Goal: Transaction & Acquisition: Purchase product/service

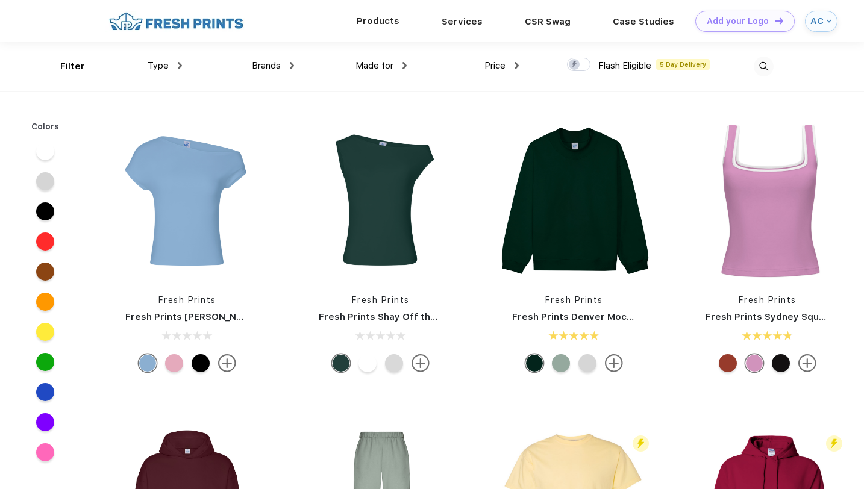
scroll to position [1, 0]
click at [168, 65] on span "Type" at bounding box center [158, 65] width 21 height 11
click at [178, 65] on img at bounding box center [180, 64] width 4 height 7
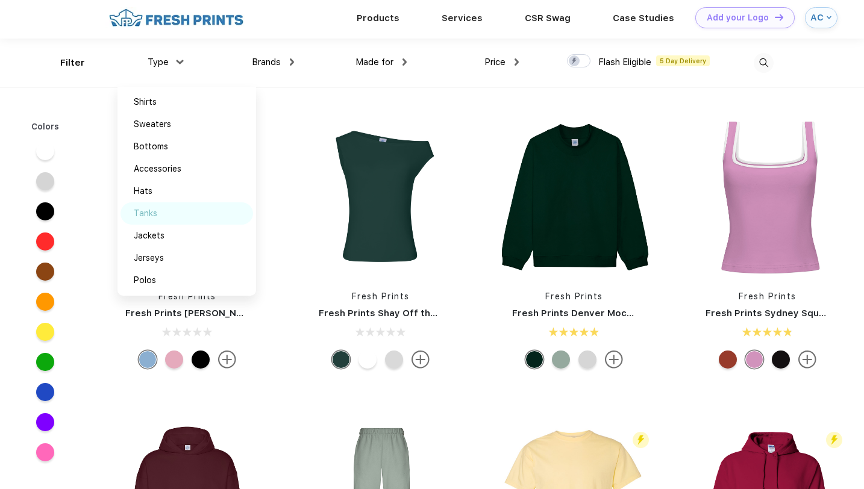
scroll to position [0, 0]
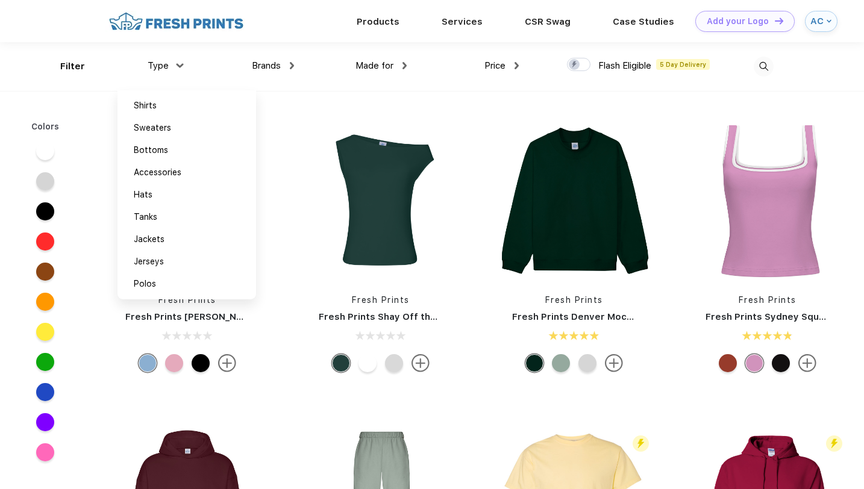
click at [410, 90] on div "Price $ $$ $$$" at bounding box center [463, 66] width 112 height 49
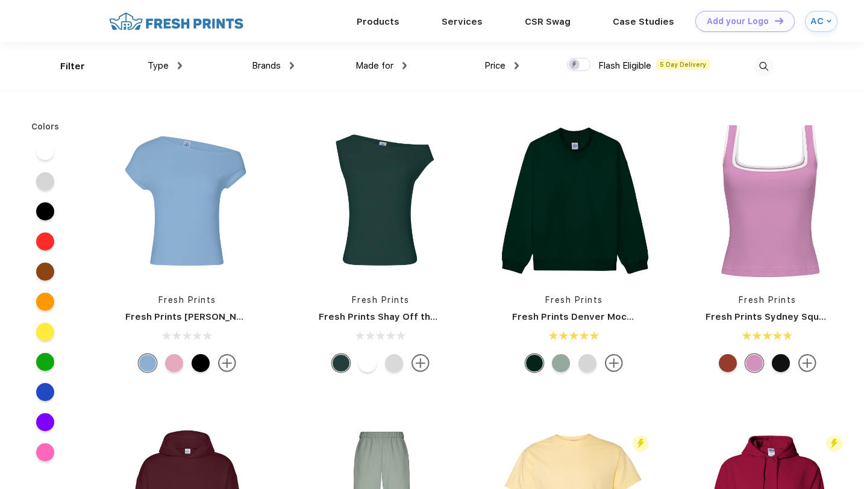
click at [768, 66] on img at bounding box center [764, 67] width 20 height 20
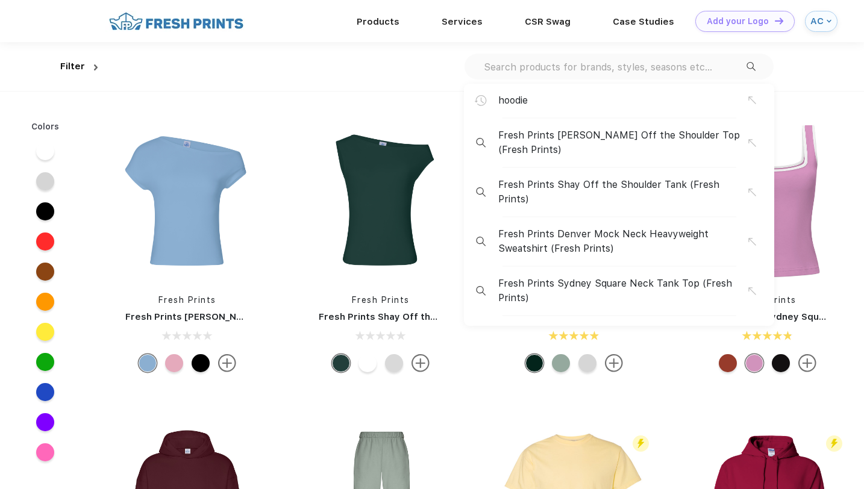
click at [615, 71] on input "text" at bounding box center [615, 66] width 264 height 13
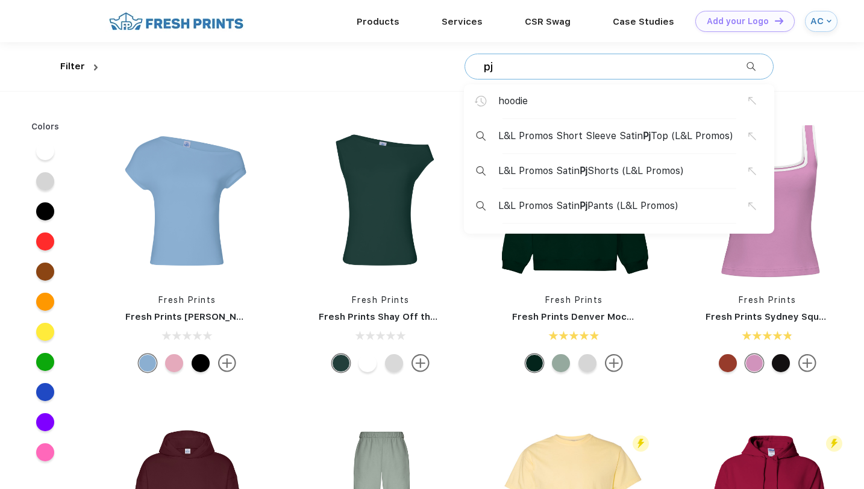
type input "pj"
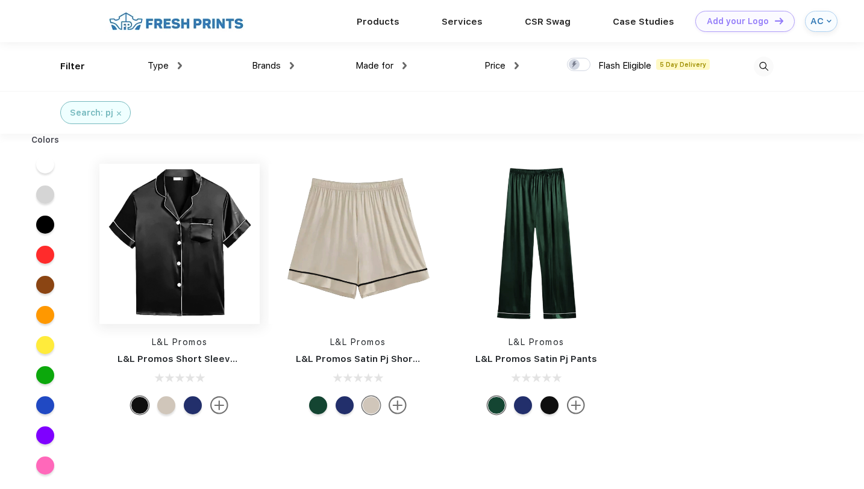
click at [177, 253] on img at bounding box center [179, 244] width 160 height 160
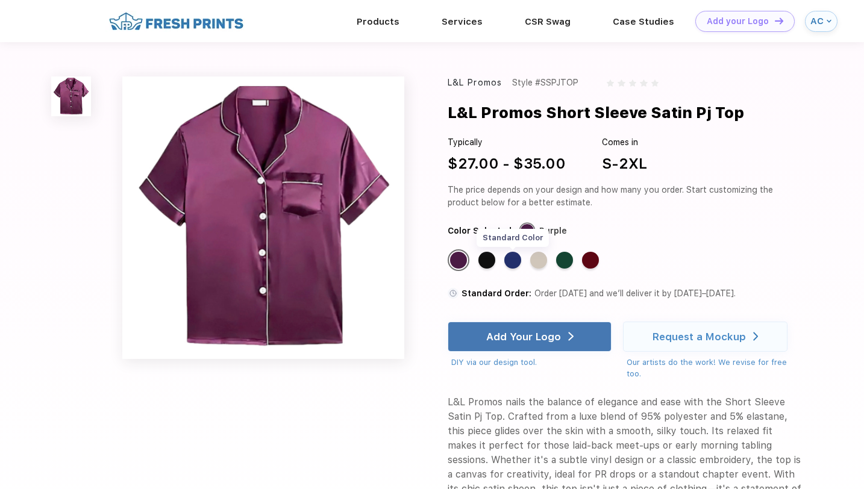
click at [518, 258] on div "Standard Color" at bounding box center [513, 260] width 17 height 17
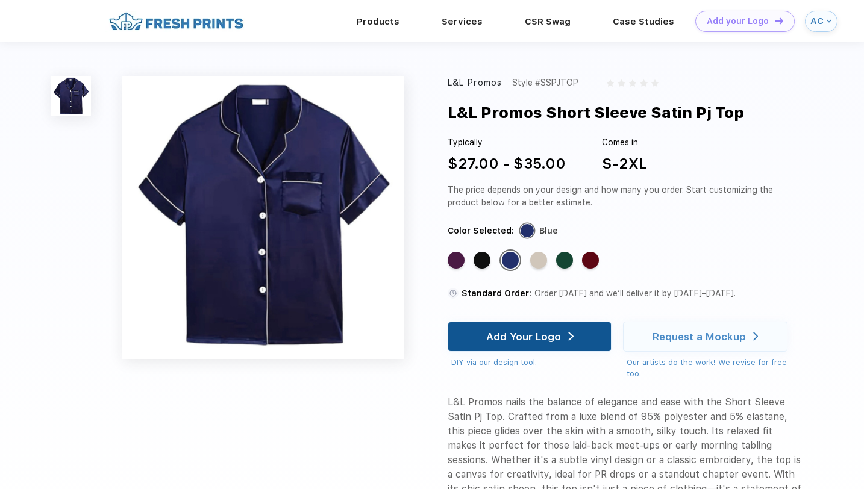
click at [550, 333] on div "Add Your Logo" at bounding box center [523, 337] width 75 height 12
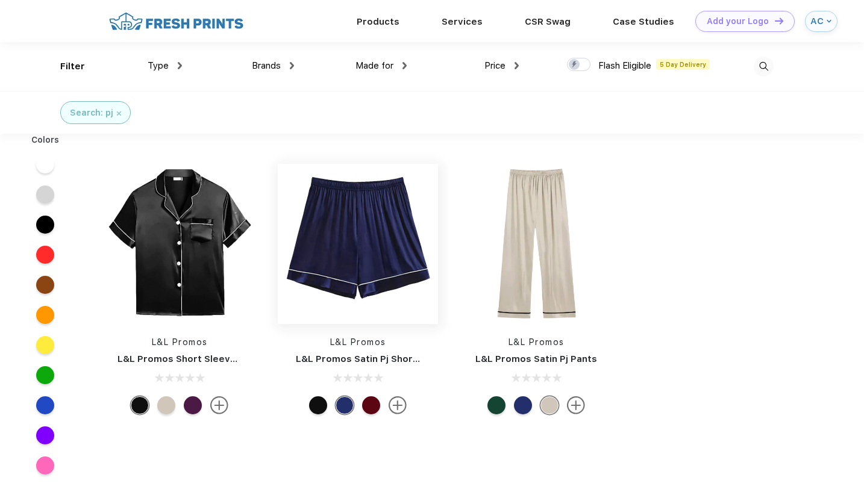
click at [354, 256] on img at bounding box center [358, 244] width 160 height 160
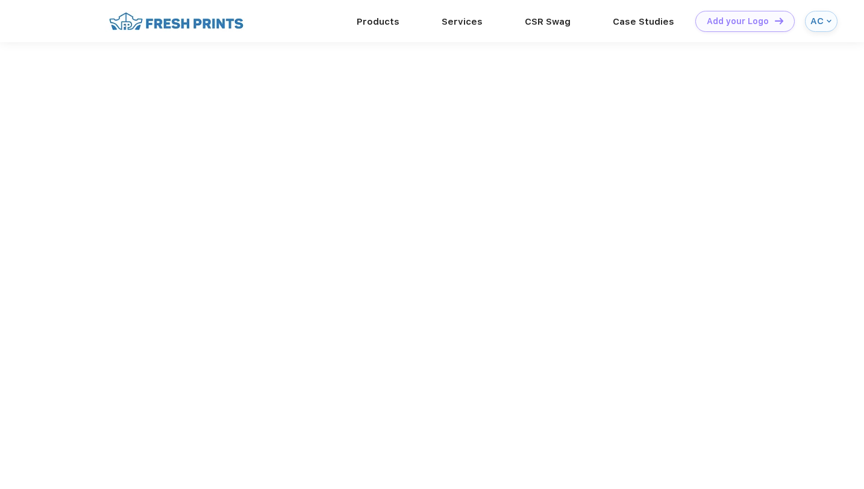
scroll to position [1, 0]
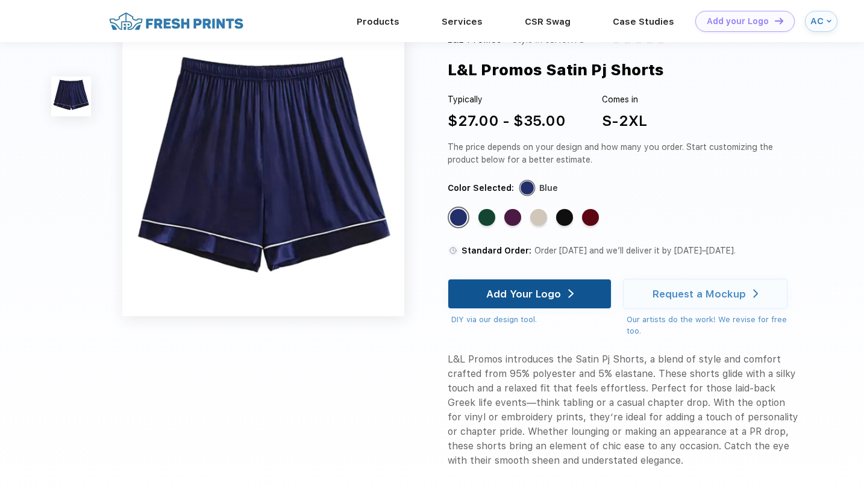
click at [518, 303] on div "Add Your Logo" at bounding box center [529, 294] width 87 height 29
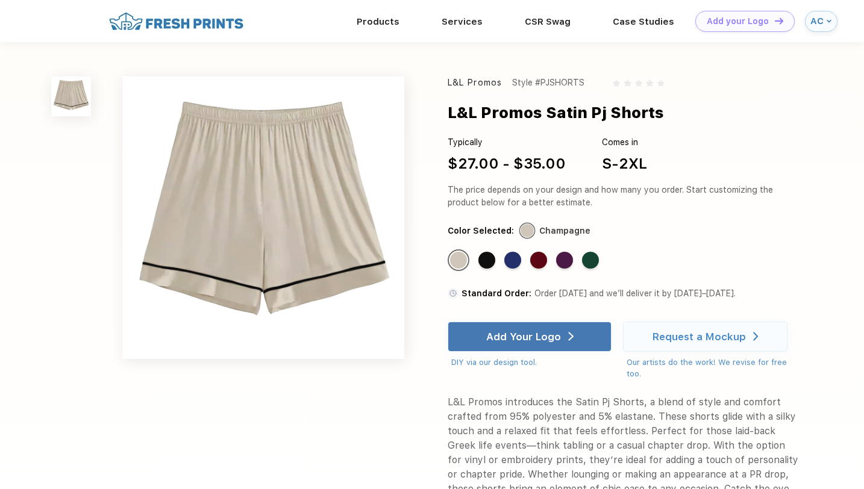
click at [822, 16] on div "AC" at bounding box center [817, 21] width 13 height 10
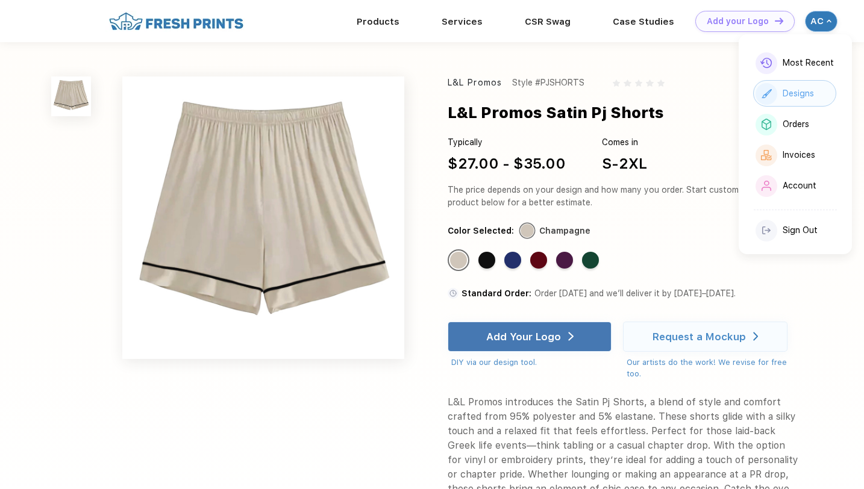
click at [811, 87] on div "Designs" at bounding box center [795, 93] width 83 height 27
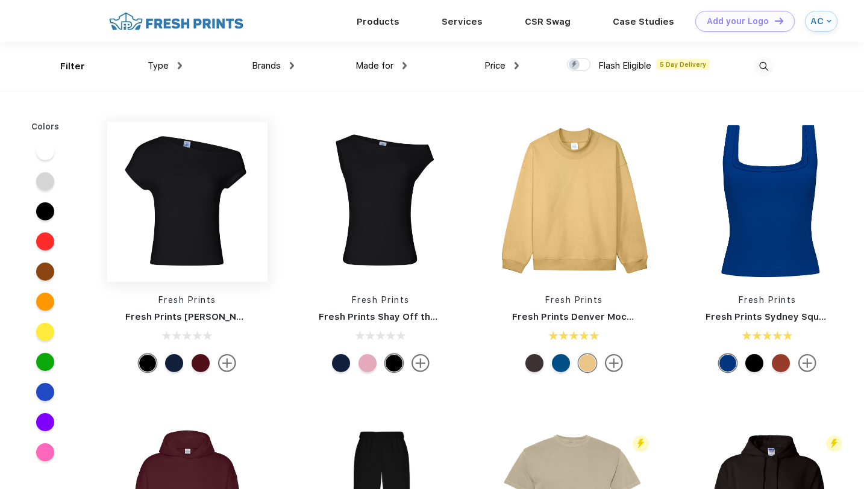
scroll to position [1, 0]
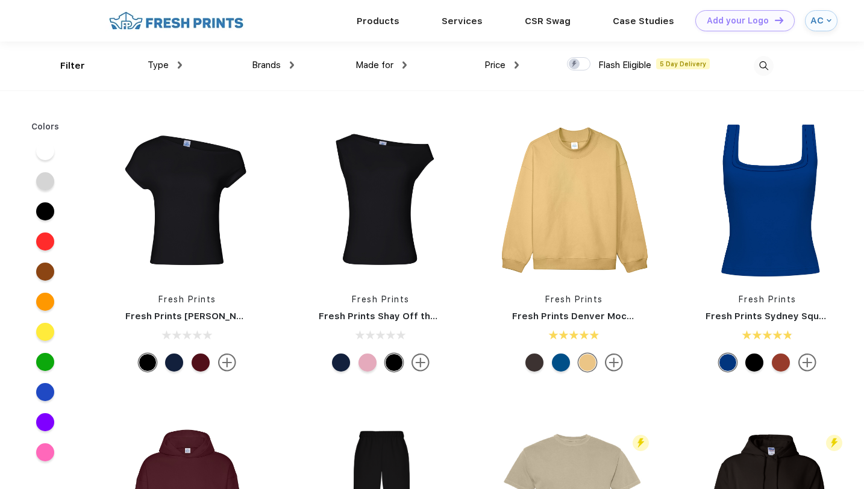
click at [181, 67] on img at bounding box center [180, 64] width 4 height 7
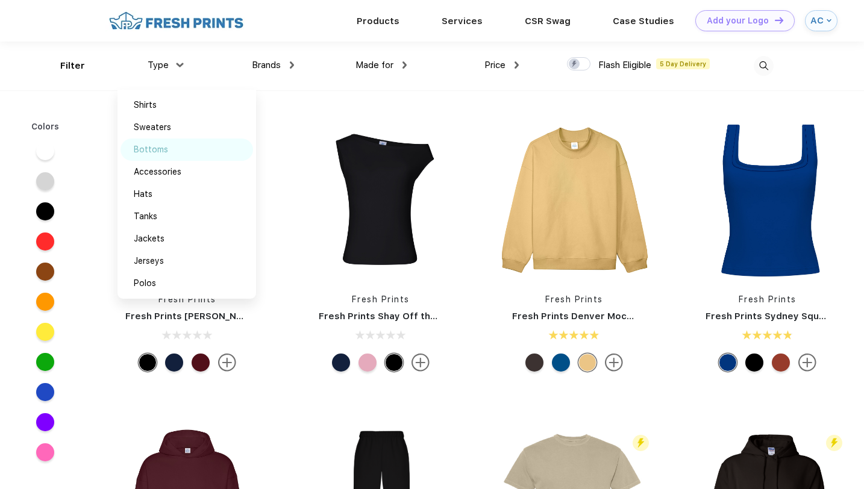
click at [167, 145] on div "Bottoms" at bounding box center [151, 149] width 34 height 13
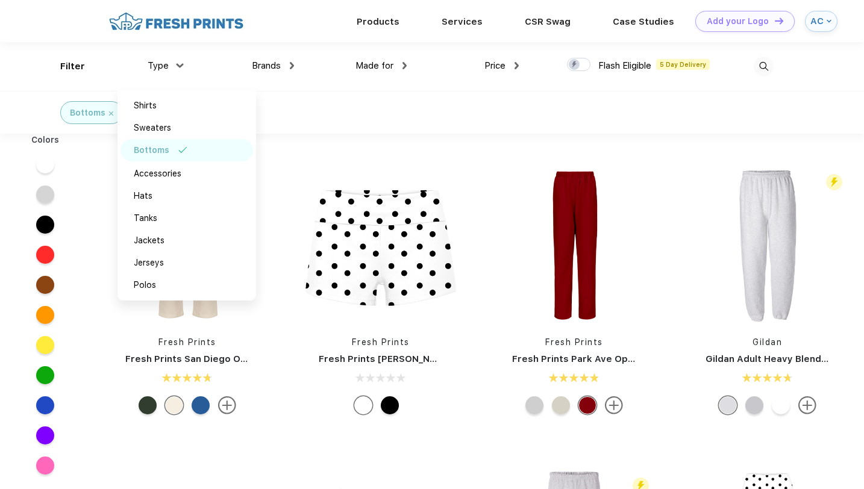
click at [360, 153] on div "Fresh Prints Fresh Prints San Diego Open Heavyweight Sweatpants Fresh Prints Fr…" at bounding box center [477, 444] width 774 height 608
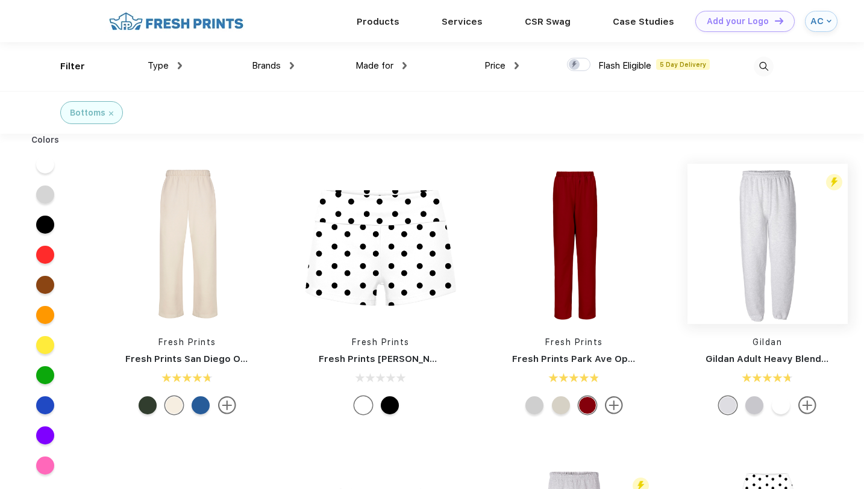
click at [744, 271] on img at bounding box center [768, 244] width 160 height 160
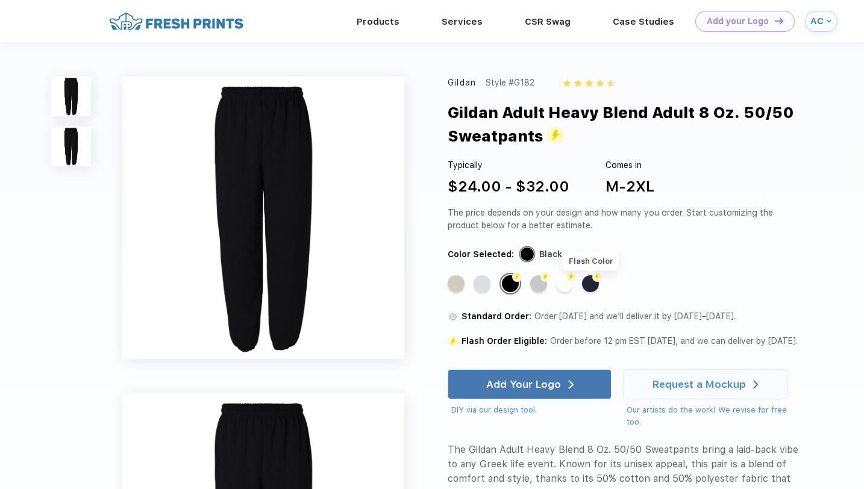
click at [587, 284] on div "Flash Color" at bounding box center [590, 283] width 17 height 17
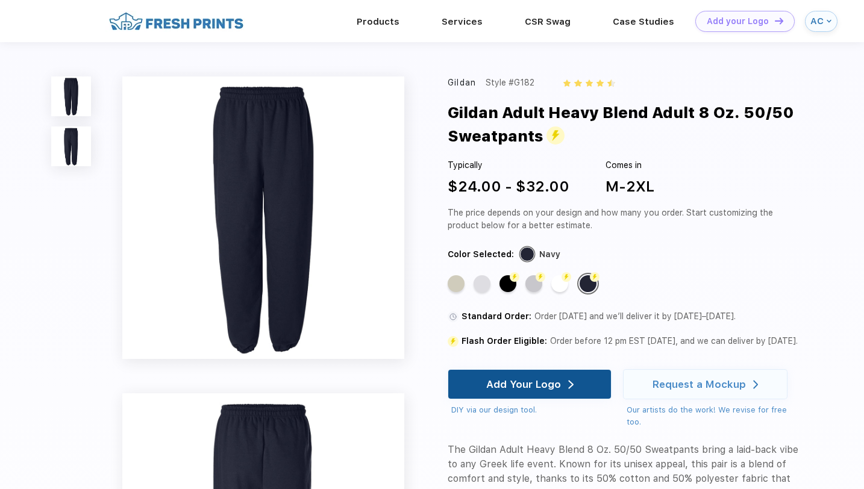
click at [515, 393] on div "Add Your Logo" at bounding box center [529, 384] width 87 height 29
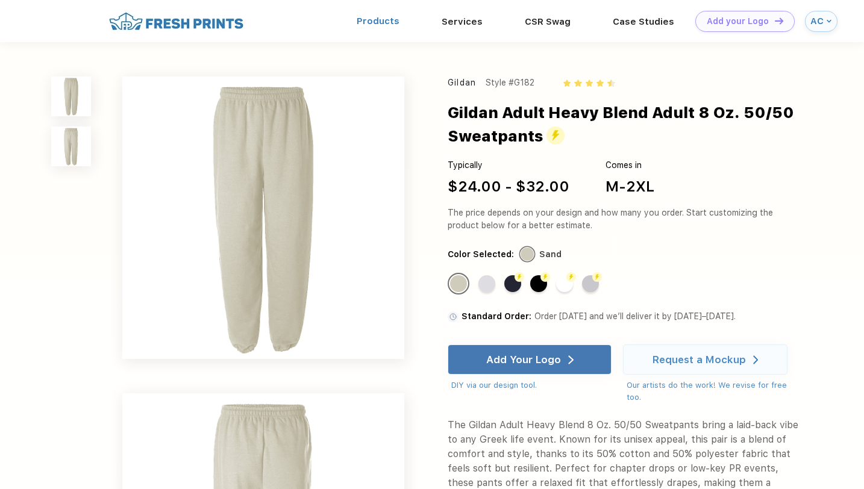
click at [387, 19] on link "Products" at bounding box center [378, 21] width 43 height 11
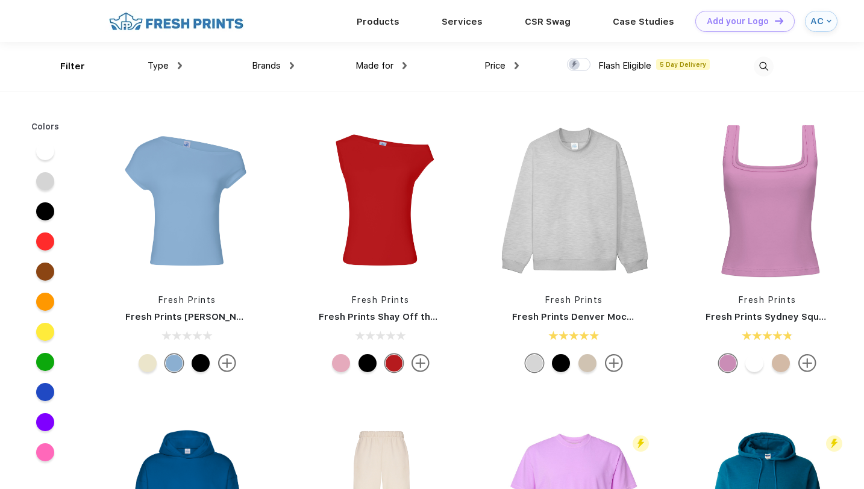
click at [176, 68] on div "Type" at bounding box center [165, 66] width 34 height 14
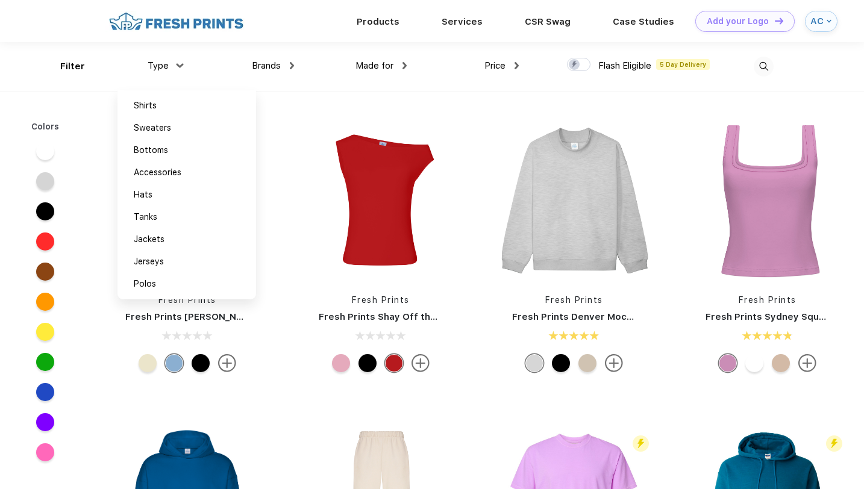
scroll to position [1, 0]
click at [165, 222] on div "Tanks" at bounding box center [187, 217] width 133 height 22
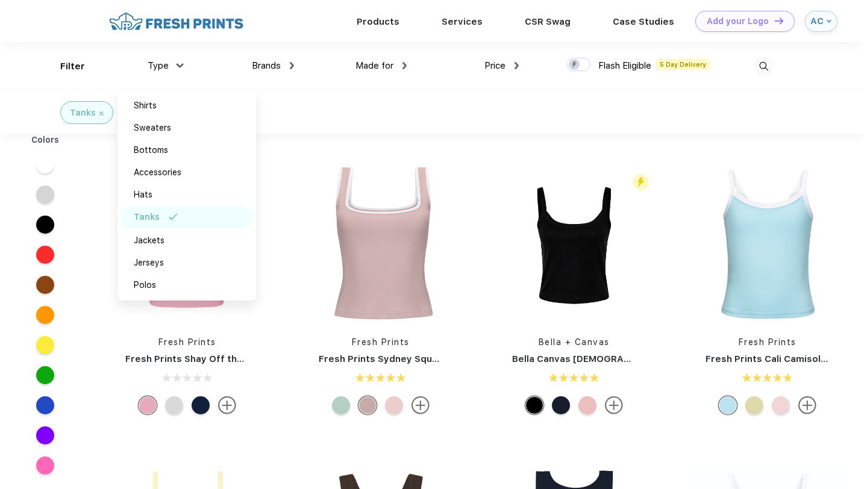
click at [685, 122] on div "Tanks" at bounding box center [432, 112] width 864 height 43
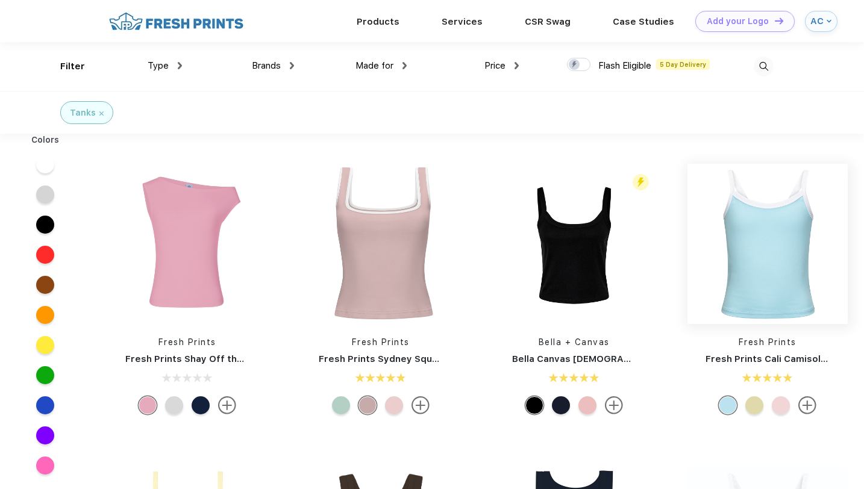
click at [778, 271] on img at bounding box center [768, 244] width 160 height 160
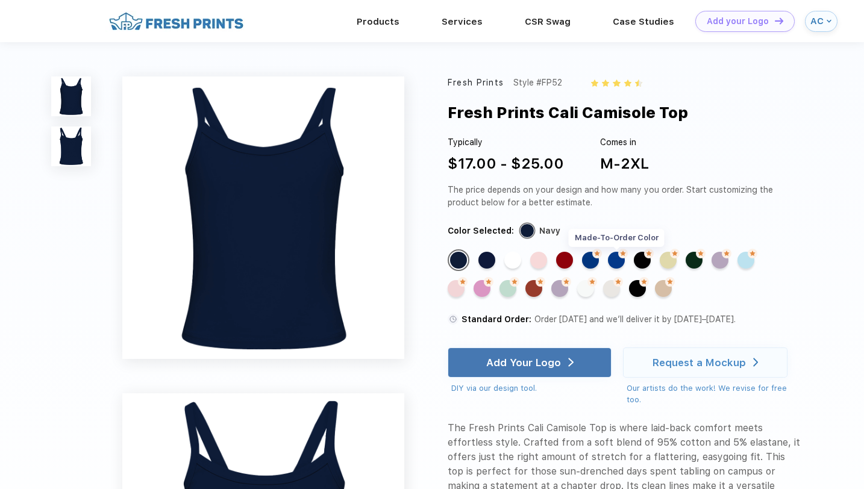
click at [617, 263] on div "Made-to-Order Color" at bounding box center [616, 260] width 17 height 17
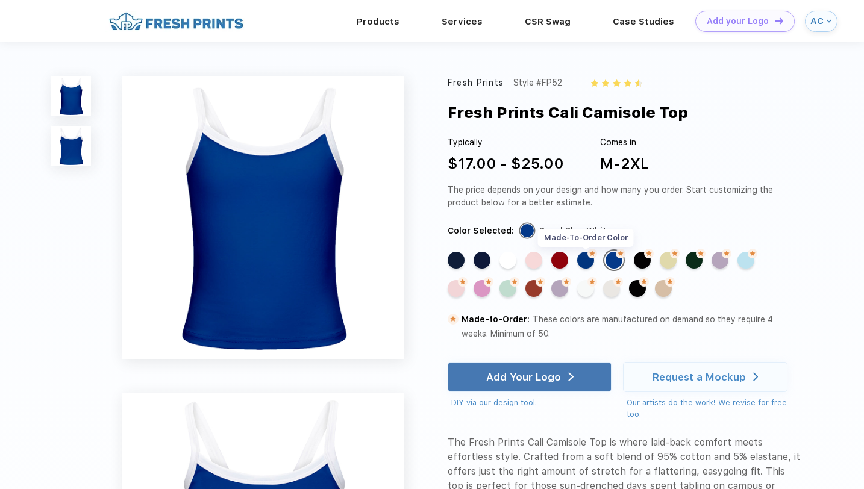
click at [591, 262] on div "Made-to-Order Color" at bounding box center [586, 260] width 17 height 17
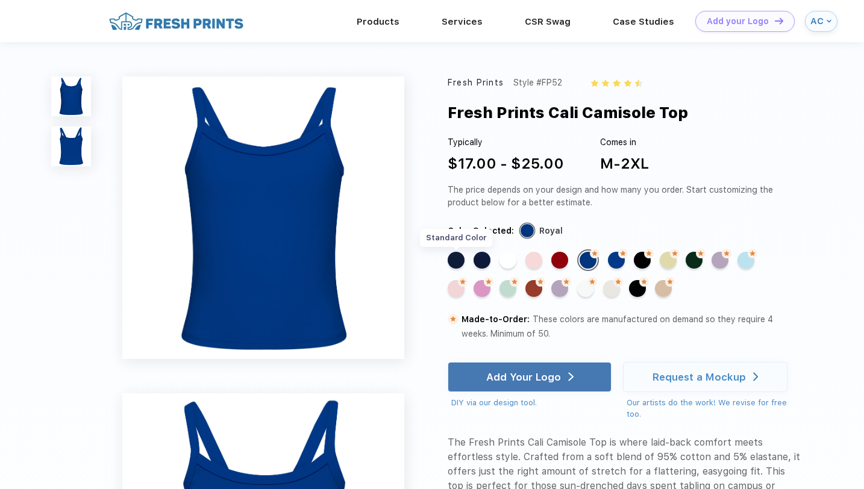
click at [455, 263] on div "Standard Color" at bounding box center [456, 260] width 17 height 17
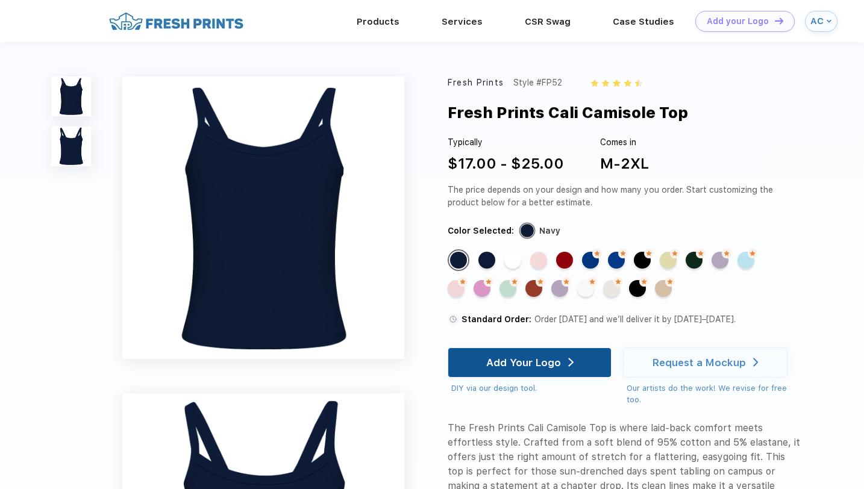
click at [524, 365] on div "Add Your Logo" at bounding box center [523, 363] width 75 height 12
